Goal: Navigation & Orientation: Find specific page/section

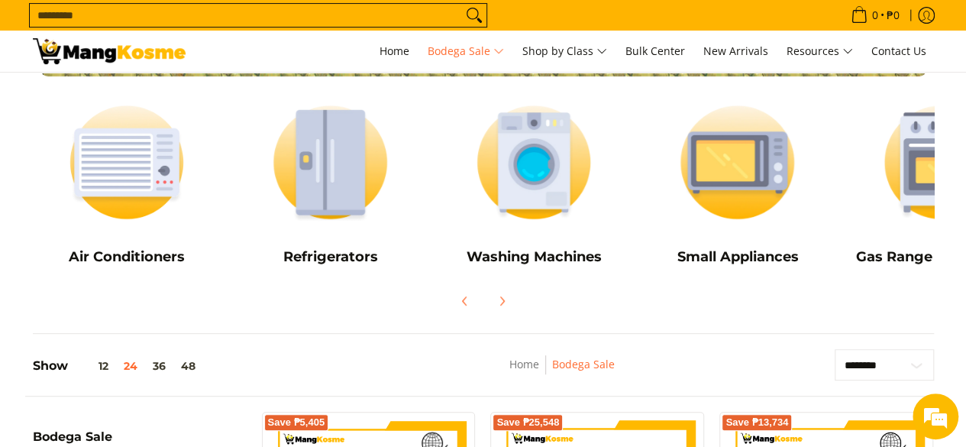
scroll to position [194, 0]
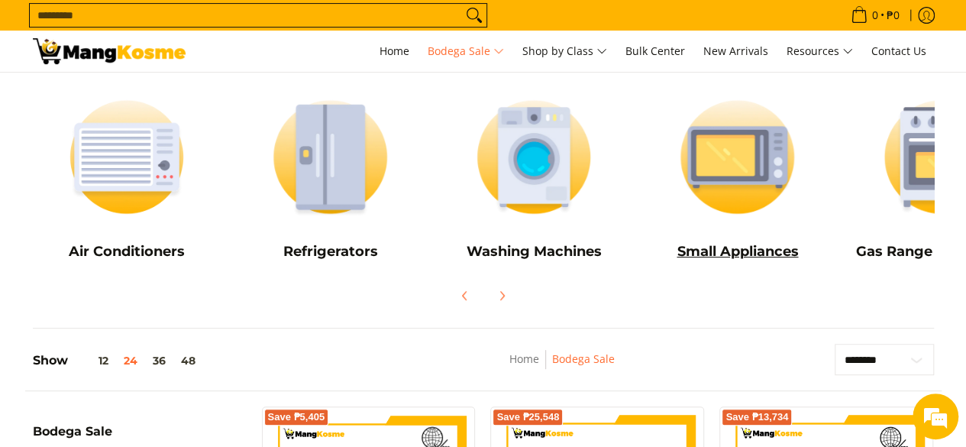
click at [771, 173] on img at bounding box center [737, 156] width 189 height 141
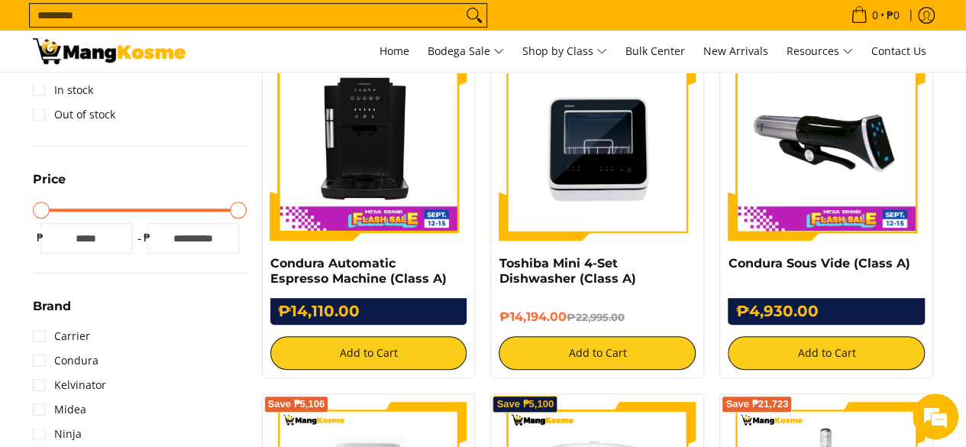
scroll to position [329, 0]
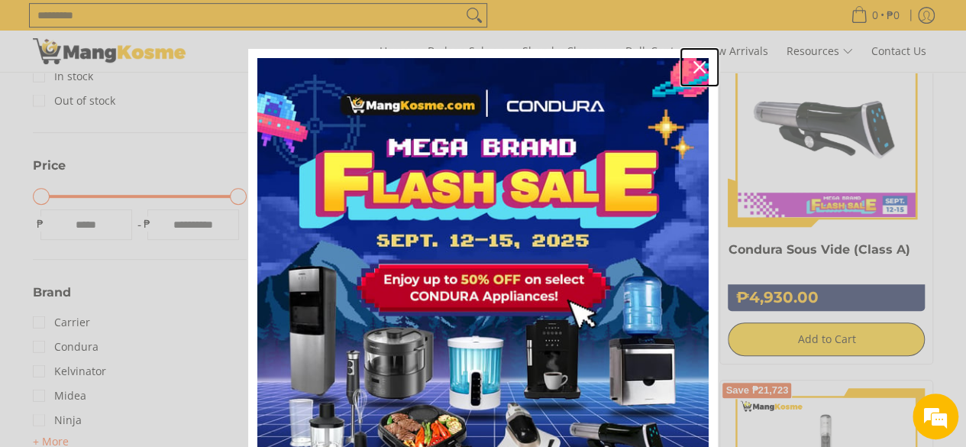
click at [695, 66] on icon "close icon" at bounding box center [700, 67] width 12 height 12
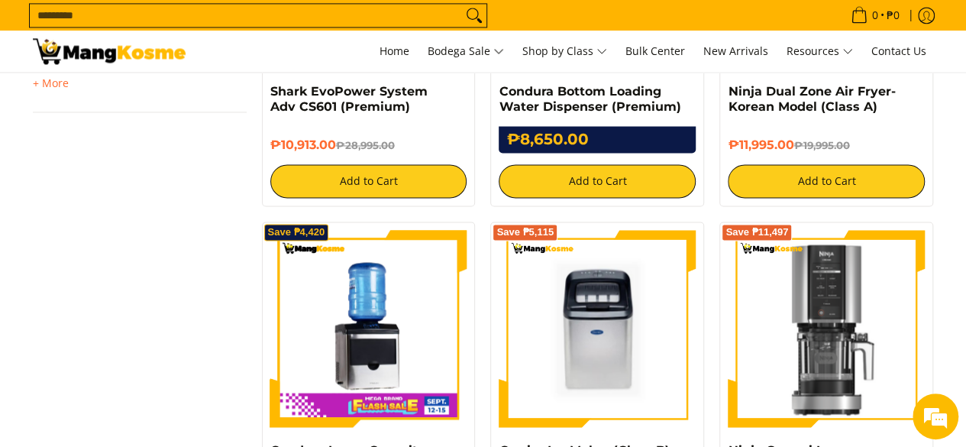
scroll to position [1582, 0]
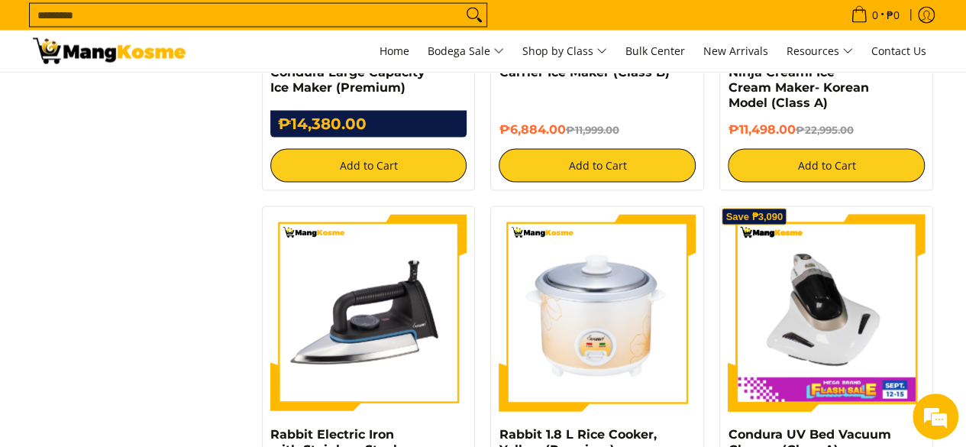
click at [356, 6] on input "Search..." at bounding box center [246, 15] width 432 height 23
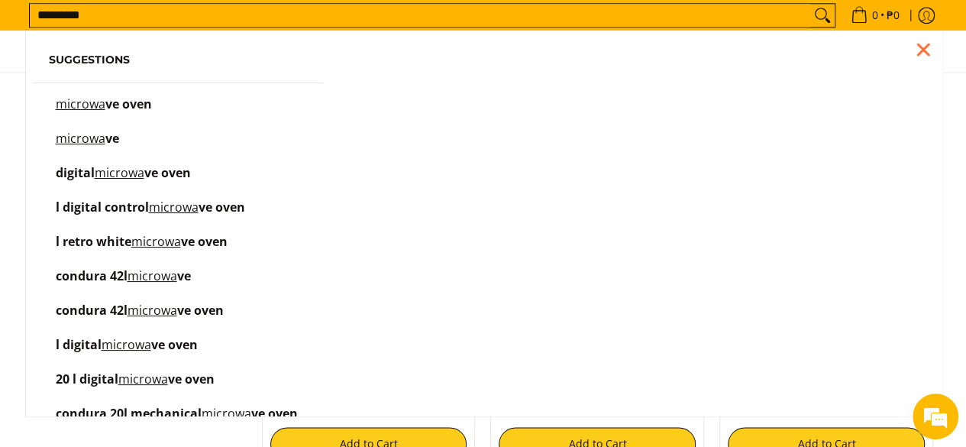
scroll to position [934, 0]
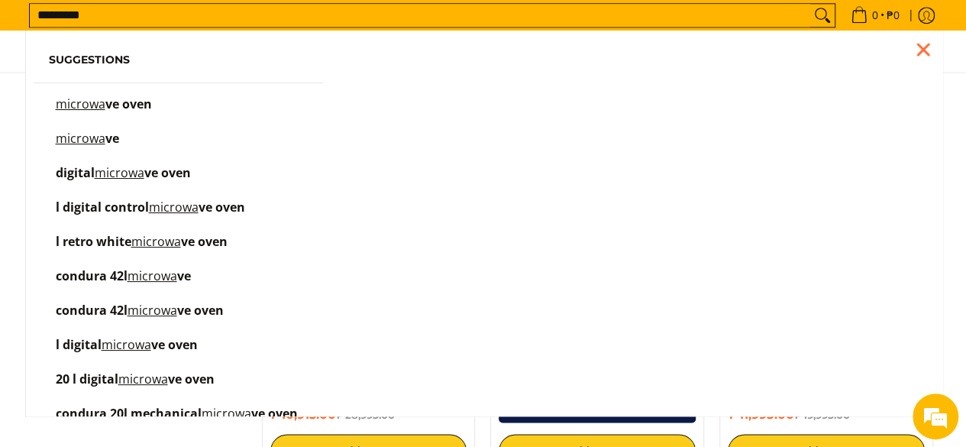
type input "*********"
click at [811, 4] on button "Search" at bounding box center [823, 15] width 24 height 23
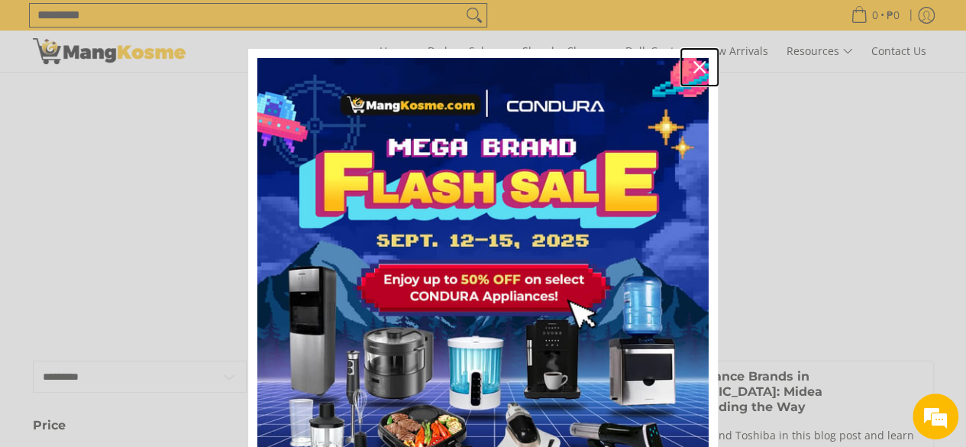
click at [694, 65] on icon "close icon" at bounding box center [700, 67] width 12 height 12
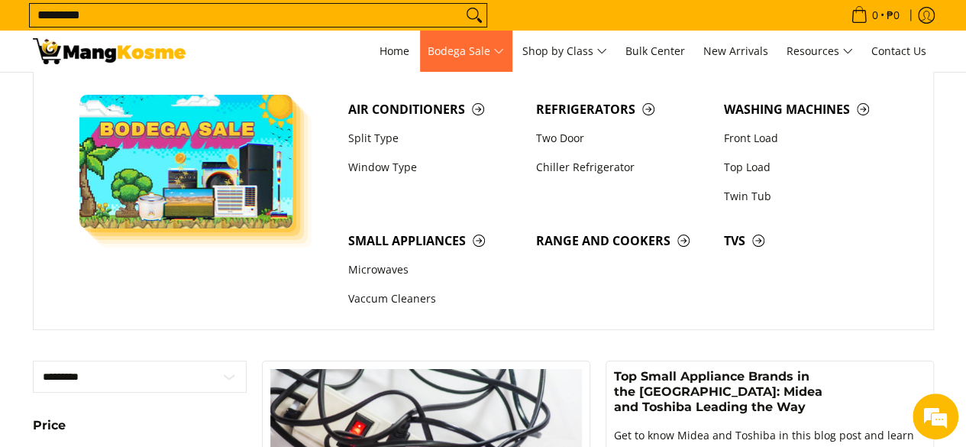
click at [479, 54] on span "Bodega Sale" at bounding box center [466, 51] width 76 height 19
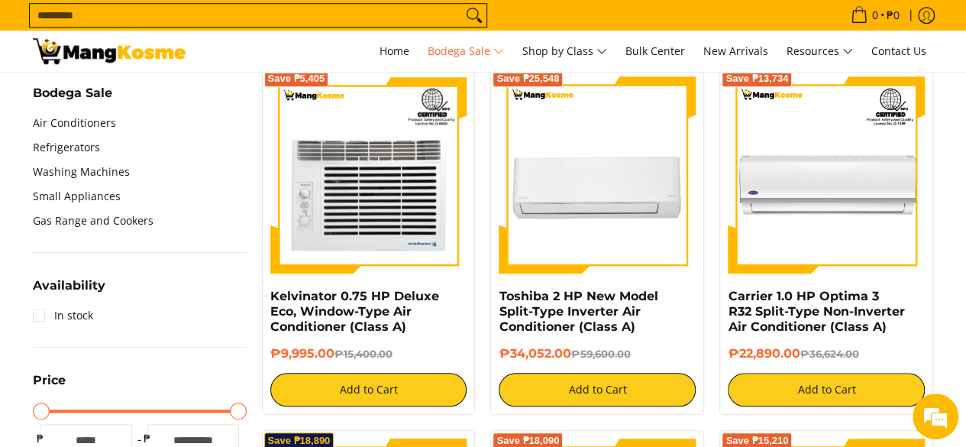
scroll to position [296, 0]
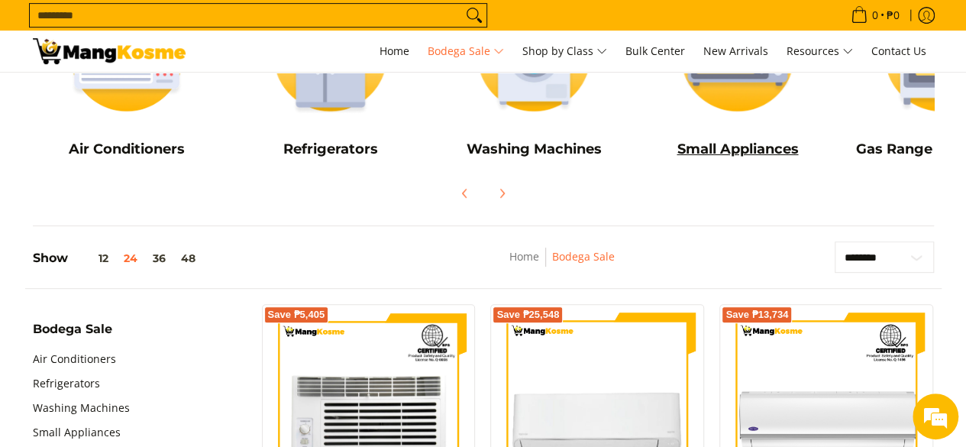
click at [750, 131] on link "Small Appliances" at bounding box center [737, 76] width 189 height 185
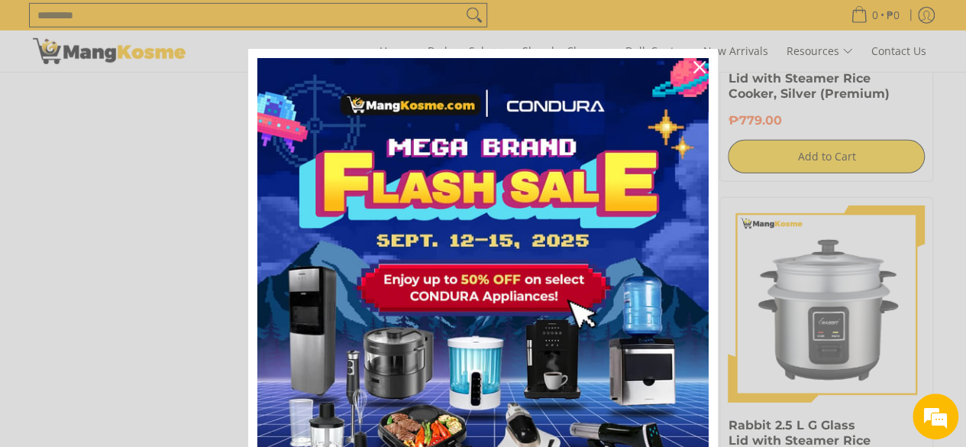
scroll to position [2301, 0]
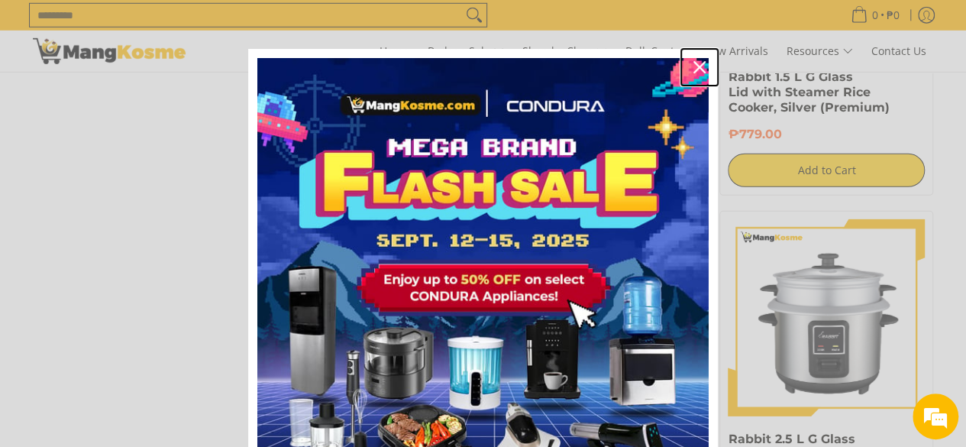
click at [694, 61] on icon "close icon" at bounding box center [700, 67] width 12 height 12
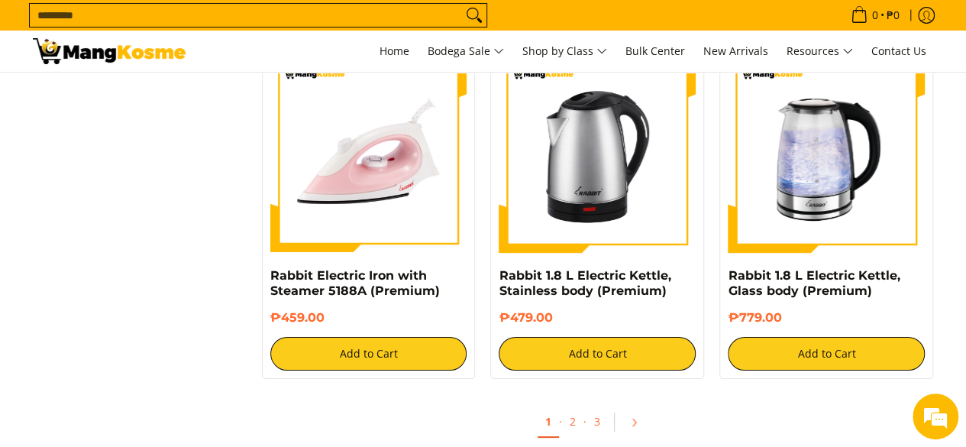
scroll to position [2958, 0]
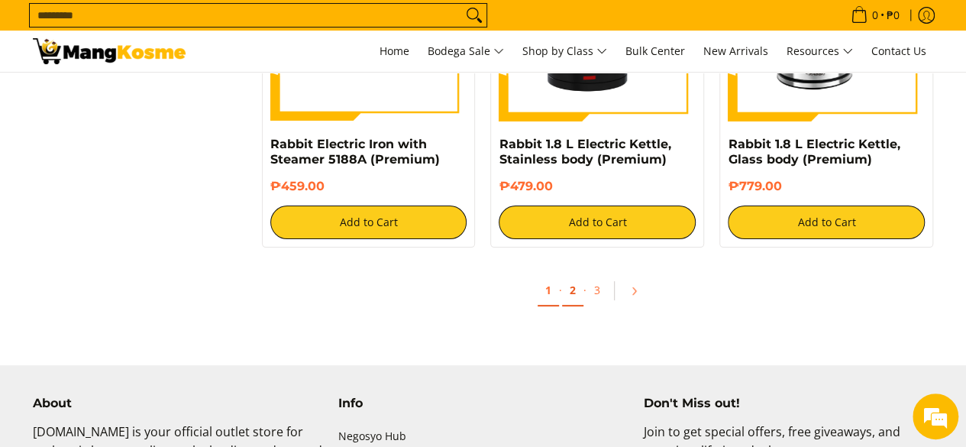
click at [577, 287] on link "2" at bounding box center [572, 290] width 21 height 31
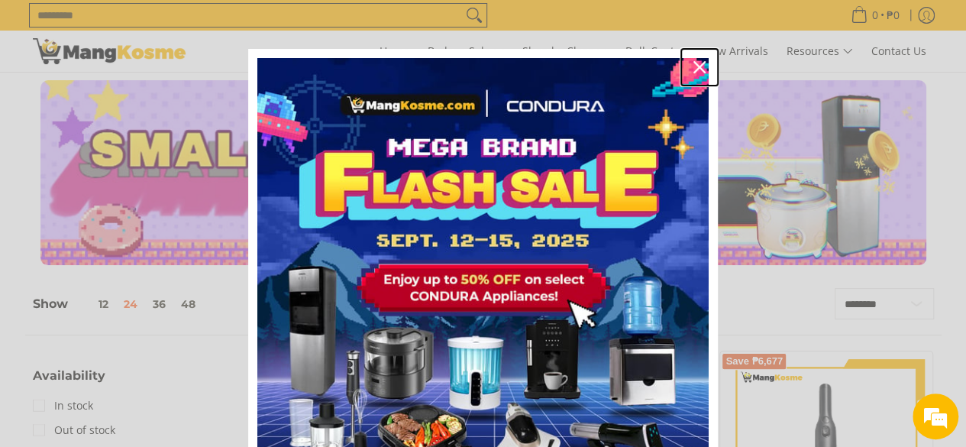
click at [698, 71] on icon "close icon" at bounding box center [700, 67] width 12 height 12
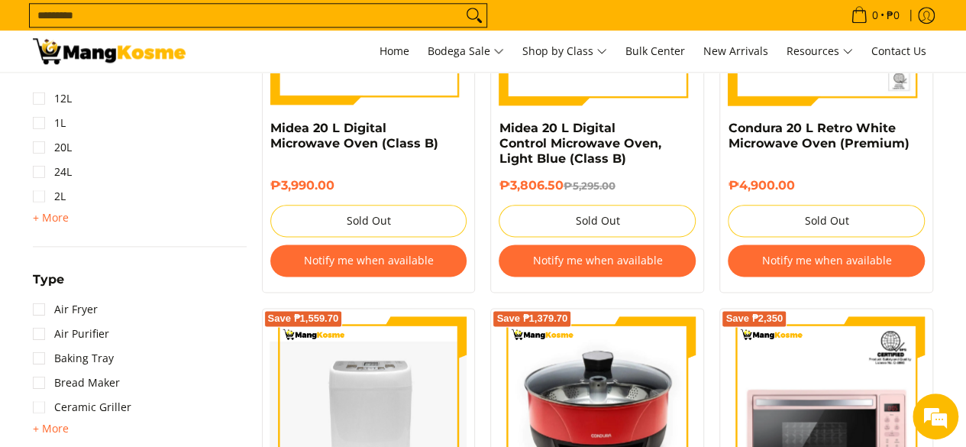
scroll to position [737, 0]
